Goal: Task Accomplishment & Management: Use online tool/utility

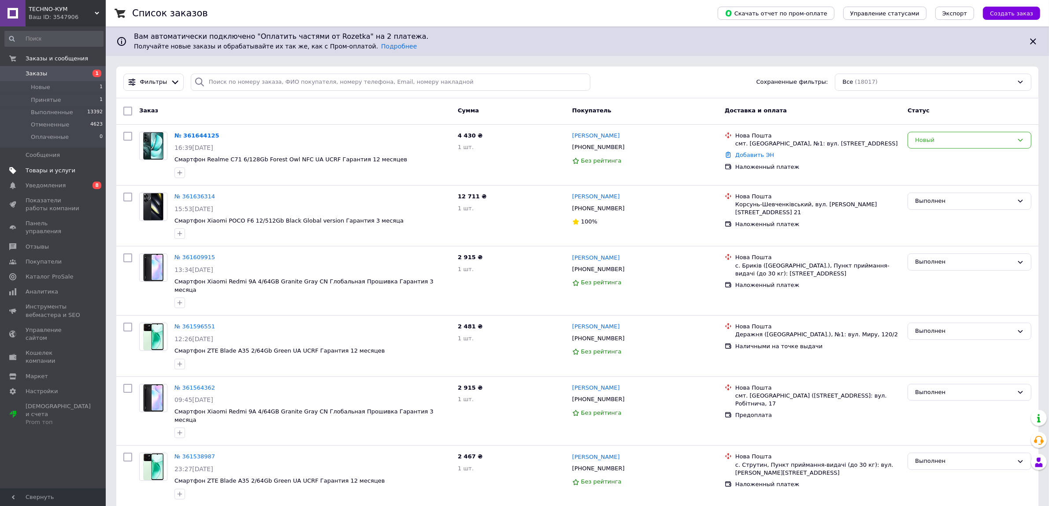
click at [49, 171] on span "Товары и услуги" at bounding box center [51, 171] width 50 height 8
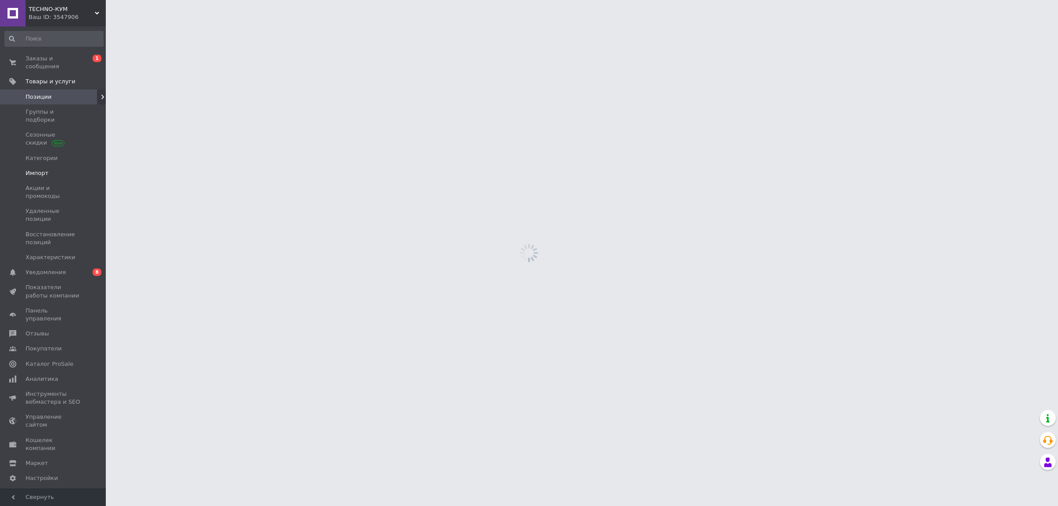
click at [45, 169] on span "Импорт" at bounding box center [37, 173] width 23 height 8
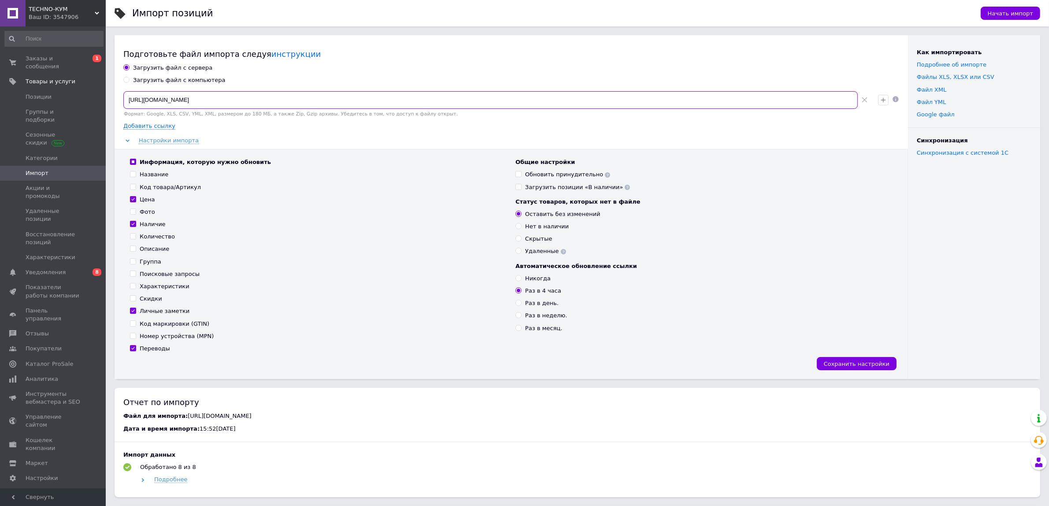
click at [423, 100] on input "[URL][DOMAIN_NAME]" at bounding box center [490, 100] width 735 height 18
paste input "Rxw1cnxnnhC3NzbWpbjuc5FTE_-Z6W_UXwXOAVUP_4c/edit?pli=1&gid=2124537225#gid=21245…"
type input "[URL][DOMAIN_NAME]"
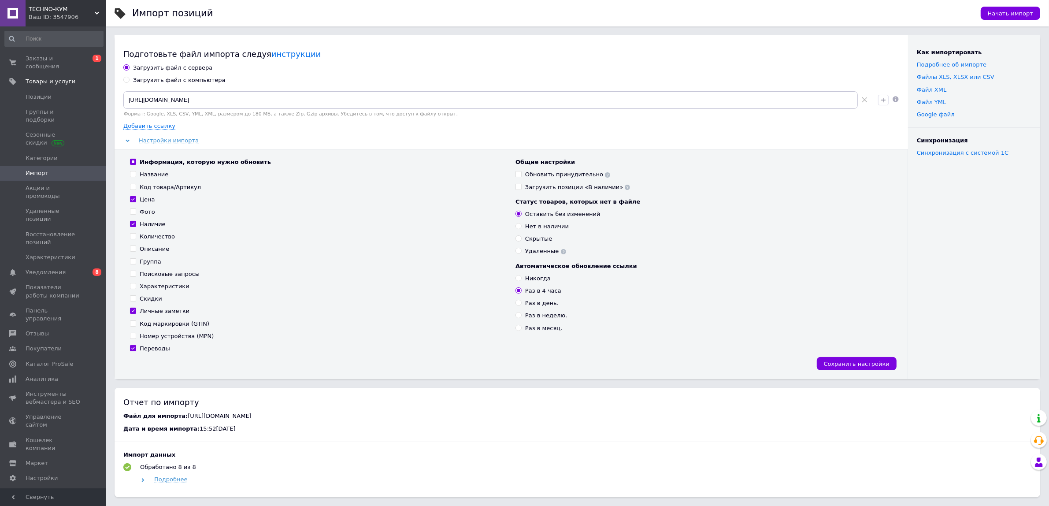
click at [155, 174] on div "Название" at bounding box center [154, 175] width 29 height 8
click at [136, 174] on input "Название" at bounding box center [133, 174] width 6 height 6
checkbox input "true"
drag, startPoint x: 159, startPoint y: 185, endPoint x: 178, endPoint y: 227, distance: 46.2
click at [160, 185] on div "Код товара/Артикул" at bounding box center [170, 187] width 61 height 8
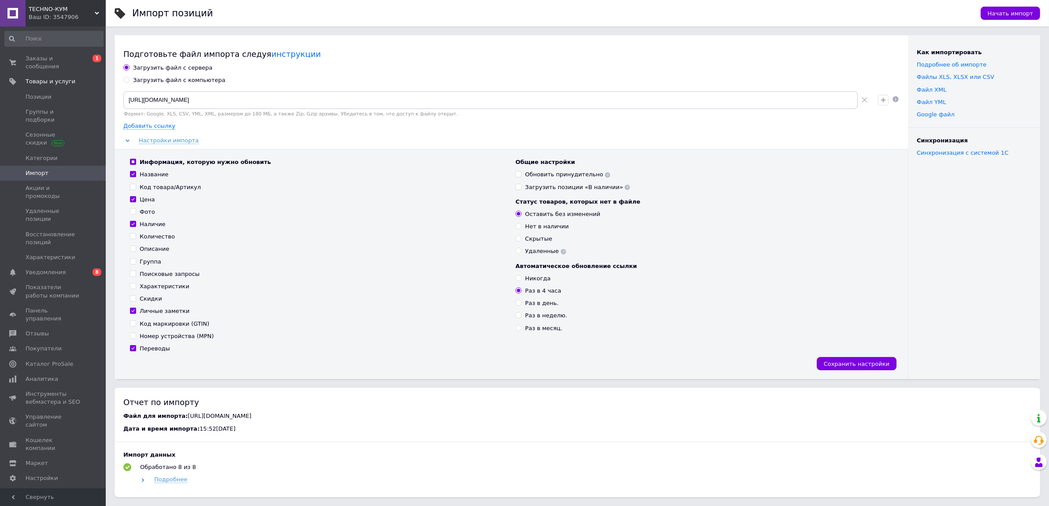
click at [136, 185] on input "Код товара/Артикул" at bounding box center [133, 187] width 6 height 6
checkbox input "true"
click at [151, 321] on div "Код маркировки (GTIN)" at bounding box center [175, 324] width 70 height 8
click at [136, 321] on input "Код маркировки (GTIN)" at bounding box center [133, 323] width 6 height 6
checkbox input "true"
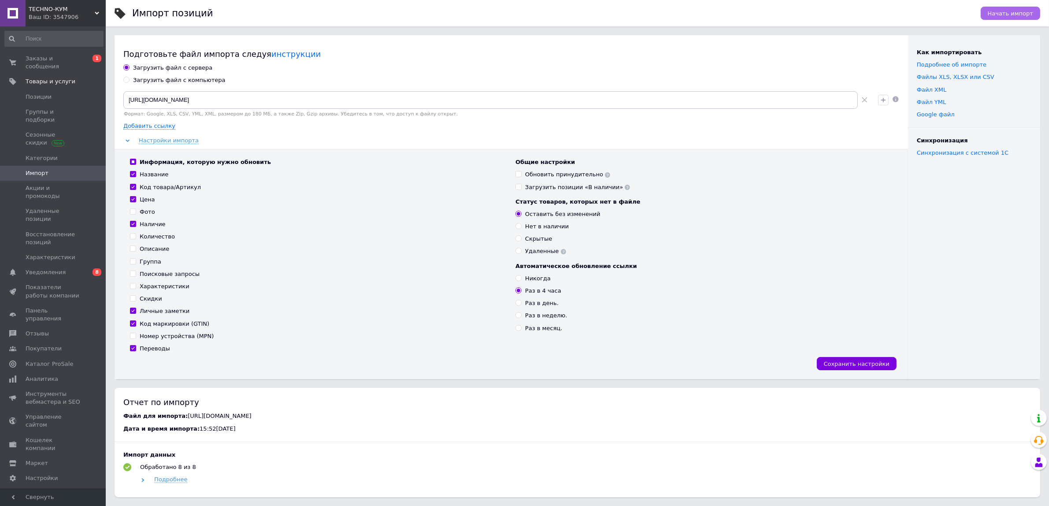
click at [996, 13] on span "Начать импорт" at bounding box center [1010, 13] width 45 height 7
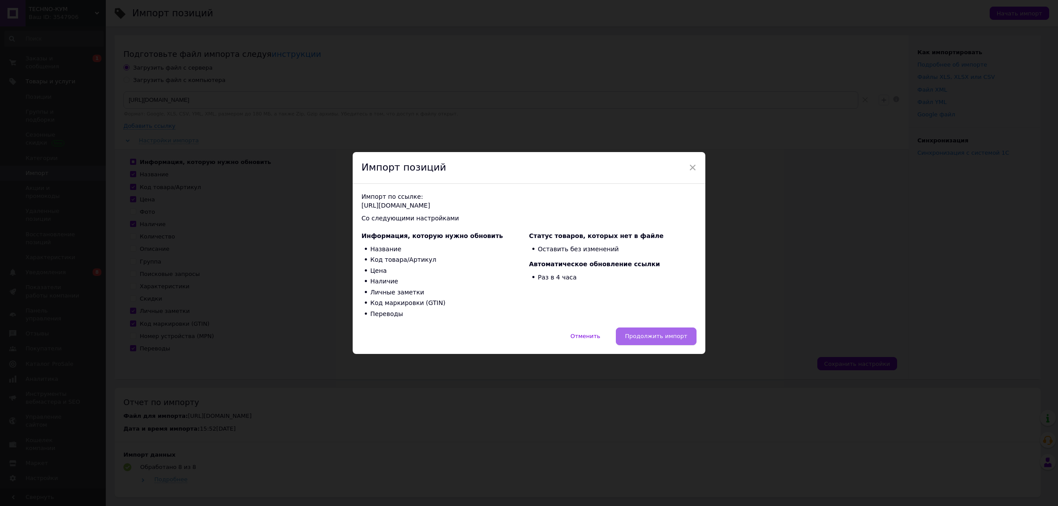
click at [680, 336] on span "Продолжить импорт" at bounding box center [656, 336] width 62 height 7
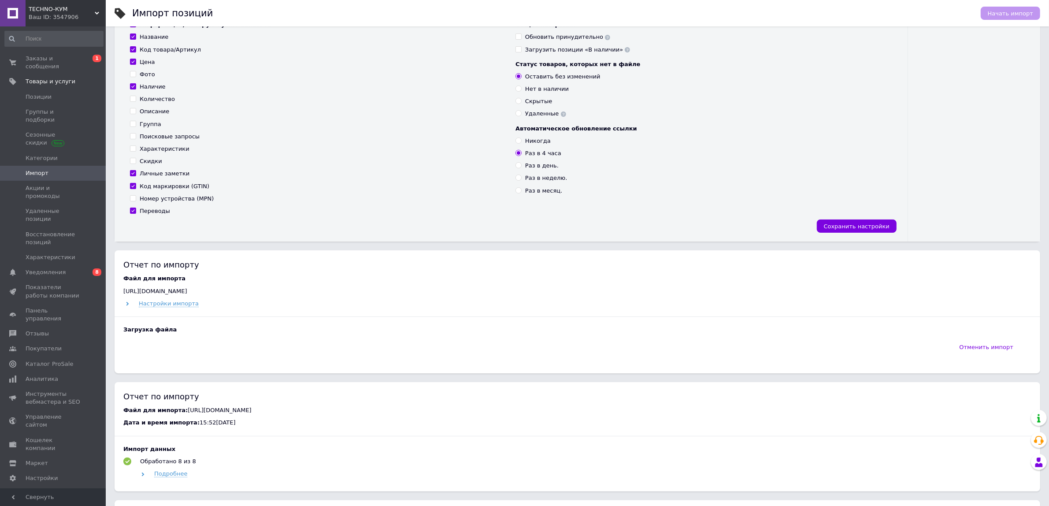
scroll to position [165, 0]
